Goal: Find specific page/section: Find specific page/section

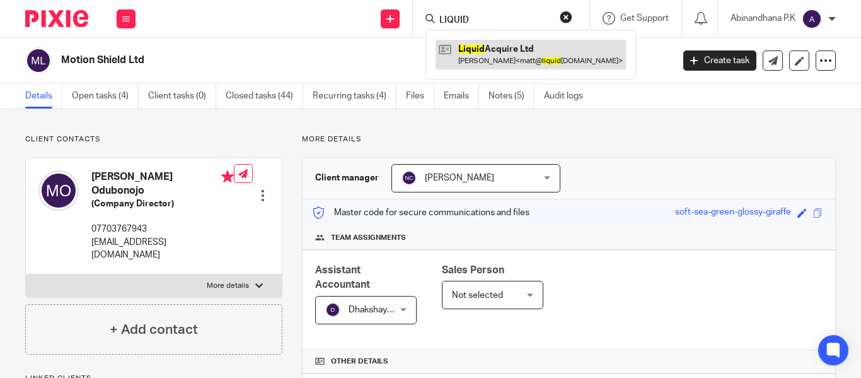
type input "LIQUID"
click at [497, 61] on link at bounding box center [531, 54] width 190 height 29
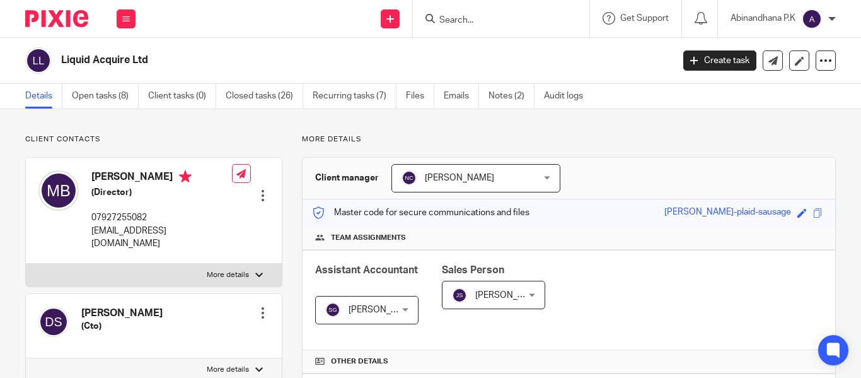
drag, startPoint x: 63, startPoint y: 58, endPoint x: 153, endPoint y: 62, distance: 89.6
click at [153, 62] on h2 "Liquid Acquire Ltd" at bounding box center [302, 60] width 483 height 13
copy h2 "Liquid Acquire Ltd"
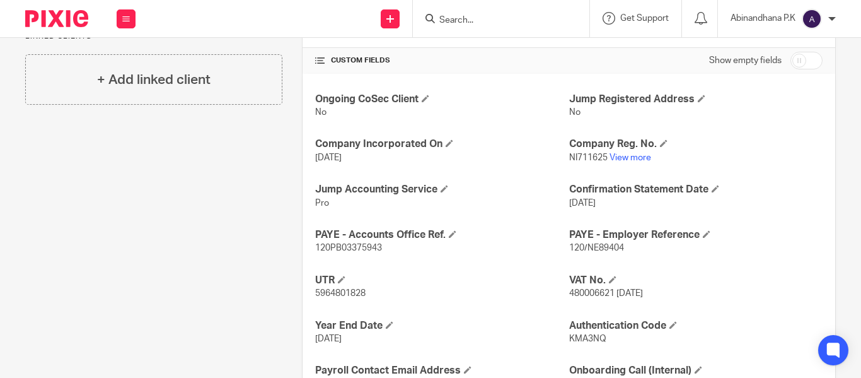
scroll to position [427, 0]
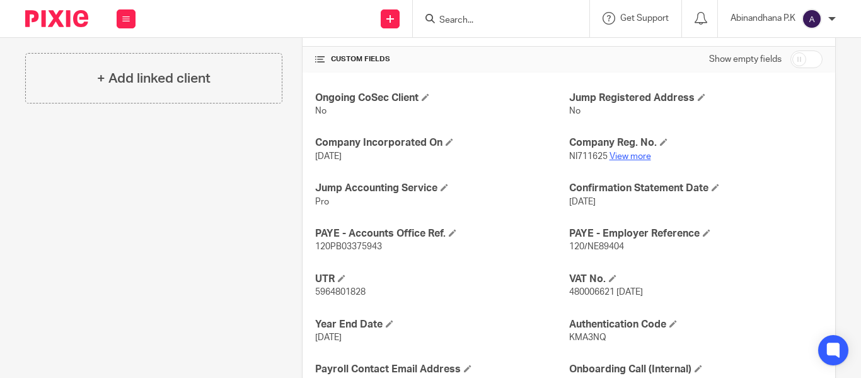
click at [610, 156] on link "View more" at bounding box center [631, 156] width 42 height 9
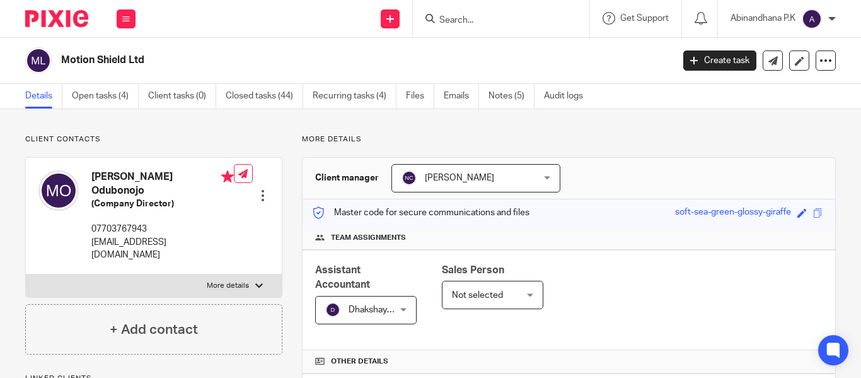
type input "c"
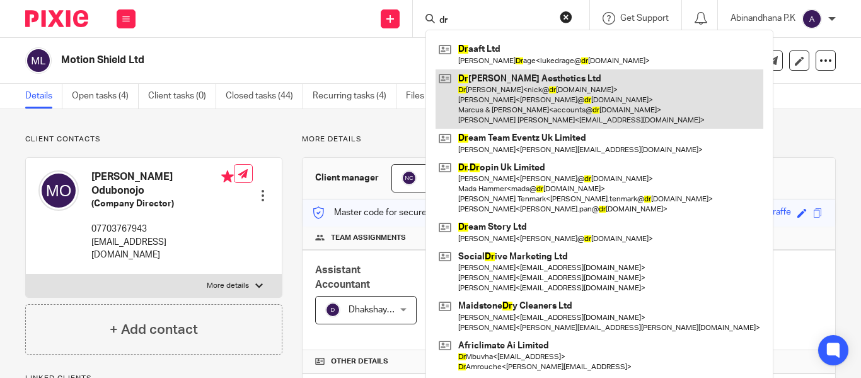
type input "dr"
click at [494, 90] on link at bounding box center [600, 99] width 328 height 60
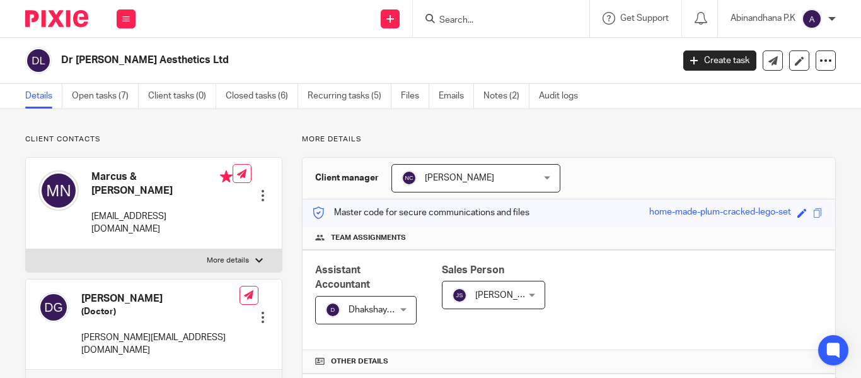
click at [461, 18] on input "Search" at bounding box center [494, 20] width 113 height 11
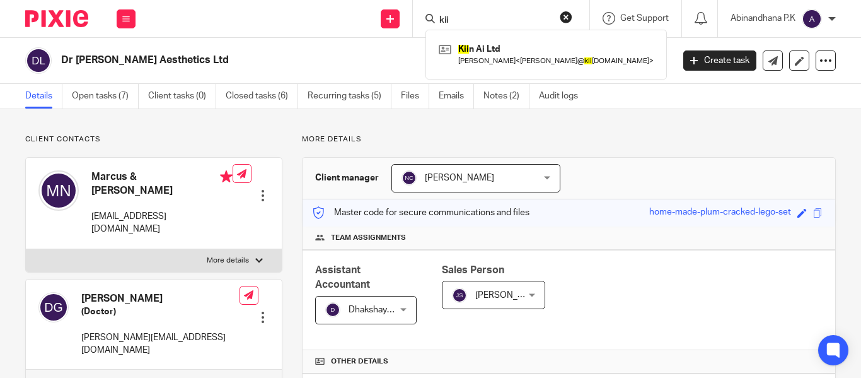
type input "kii"
